Goal: Information Seeking & Learning: Learn about a topic

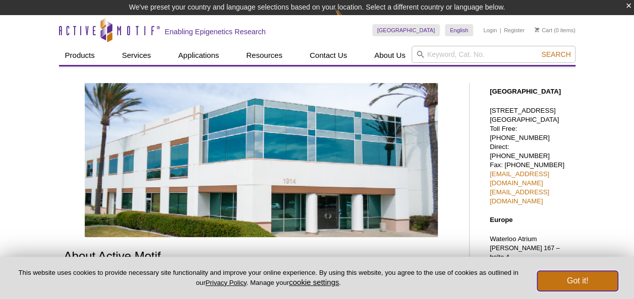
click at [578, 280] on button "Got it!" at bounding box center [577, 281] width 81 height 20
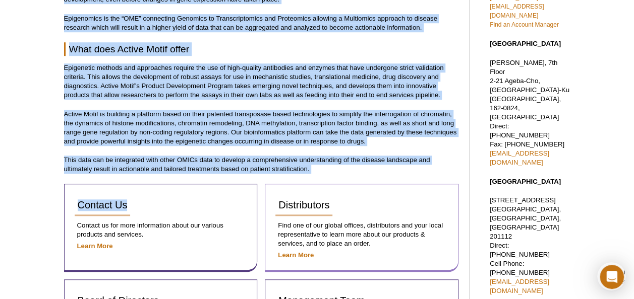
scroll to position [385, 0]
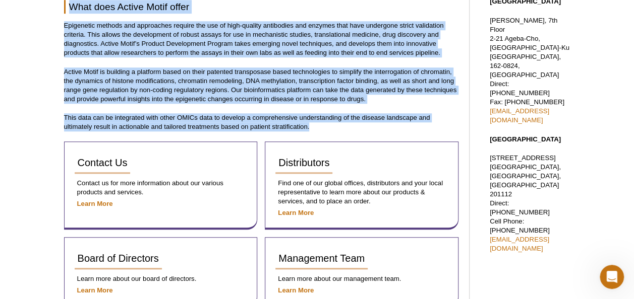
drag, startPoint x: 69, startPoint y: 52, endPoint x: 354, endPoint y: 123, distance: 294.4
click at [354, 123] on div "About Active Motif What is exciting about the area we work in Epigenomics is th…" at bounding box center [261, 94] width 395 height 773
drag, startPoint x: 354, startPoint y: 123, endPoint x: 302, endPoint y: 117, distance: 52.3
copy div "Lore ip dolorsit ametc adi elit se doei te Incididuntu la etd magnaaliqu enimad…"
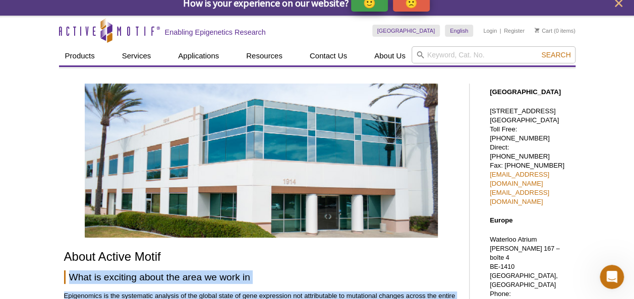
scroll to position [0, 0]
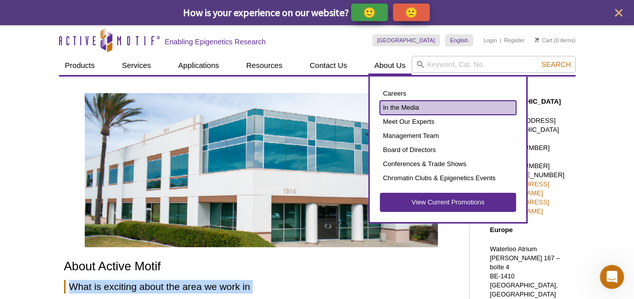
click at [395, 107] on link "In the Media" at bounding box center [448, 108] width 136 height 14
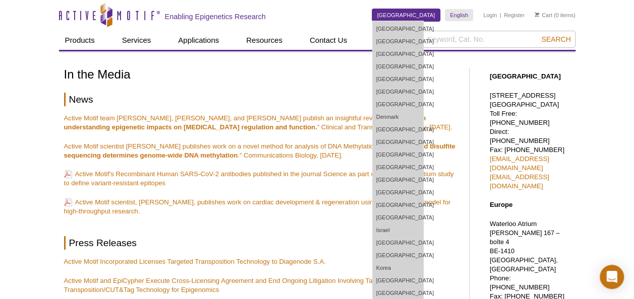
click at [426, 15] on link "[GEOGRAPHIC_DATA]" at bounding box center [406, 15] width 68 height 12
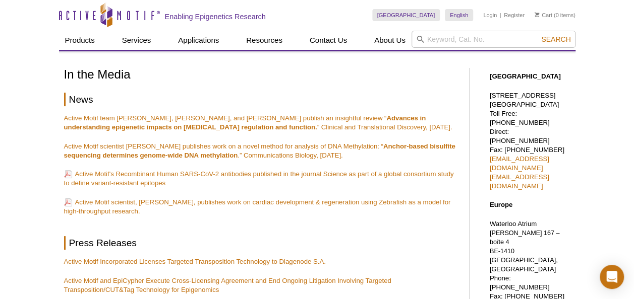
click at [363, 9] on div "Skip to content Active Motif Logo Enabling Epigenetics Research" at bounding box center [215, 15] width 313 height 30
